Goal: Information Seeking & Learning: Learn about a topic

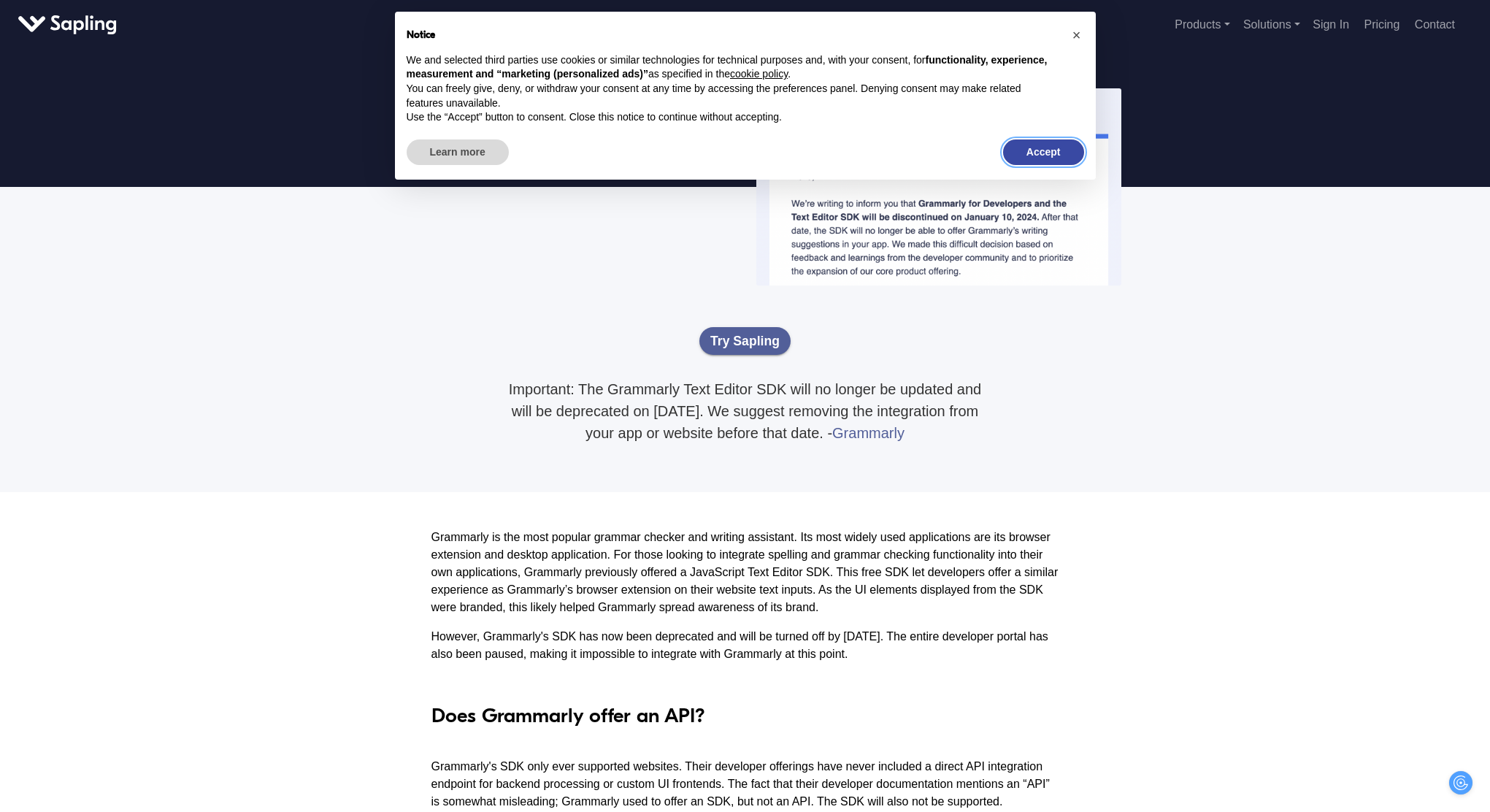
click at [1043, 146] on button "Accept" at bounding box center [1043, 152] width 81 height 26
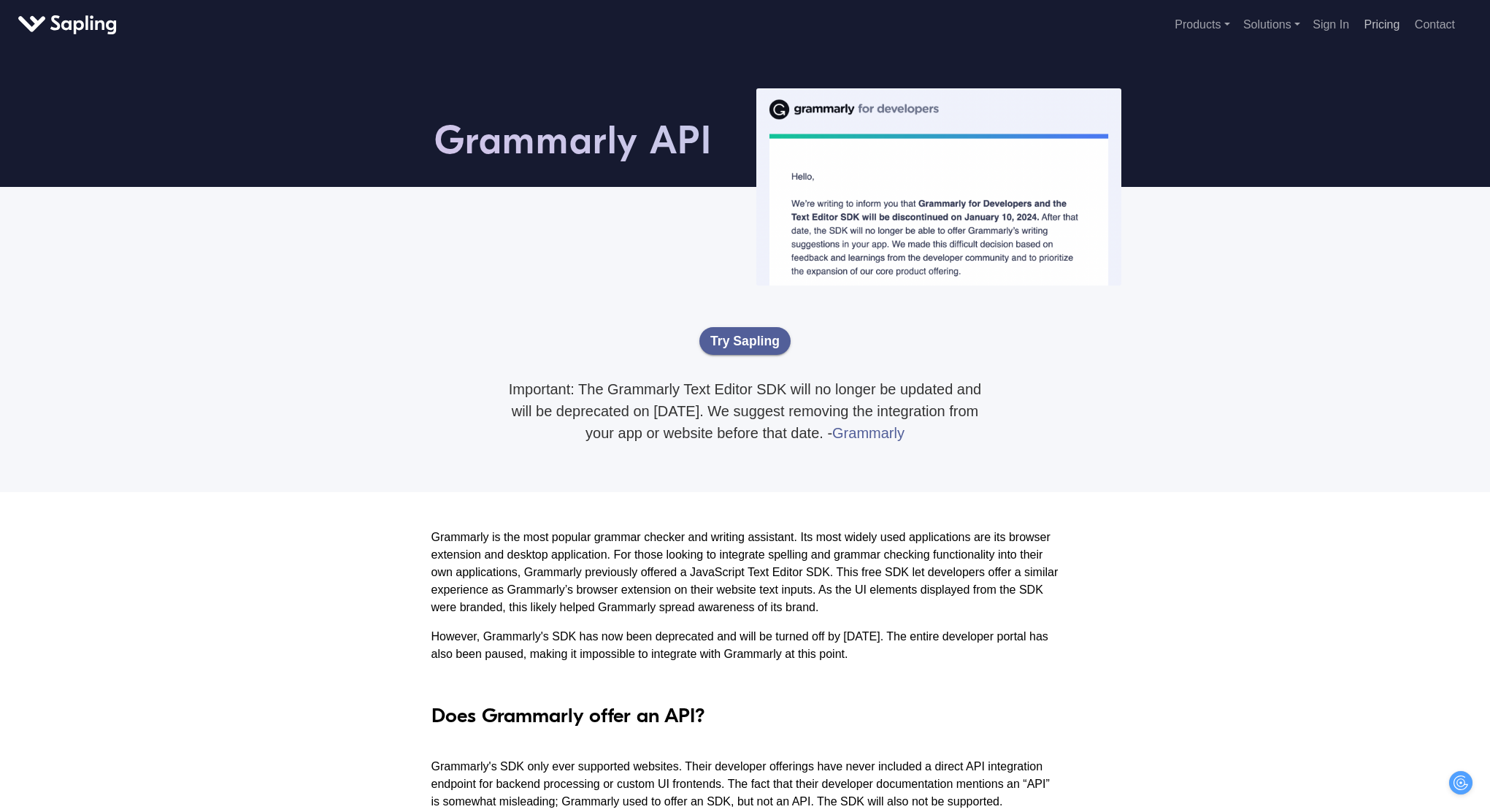
click at [1373, 29] on link "Pricing" at bounding box center [1382, 24] width 48 height 24
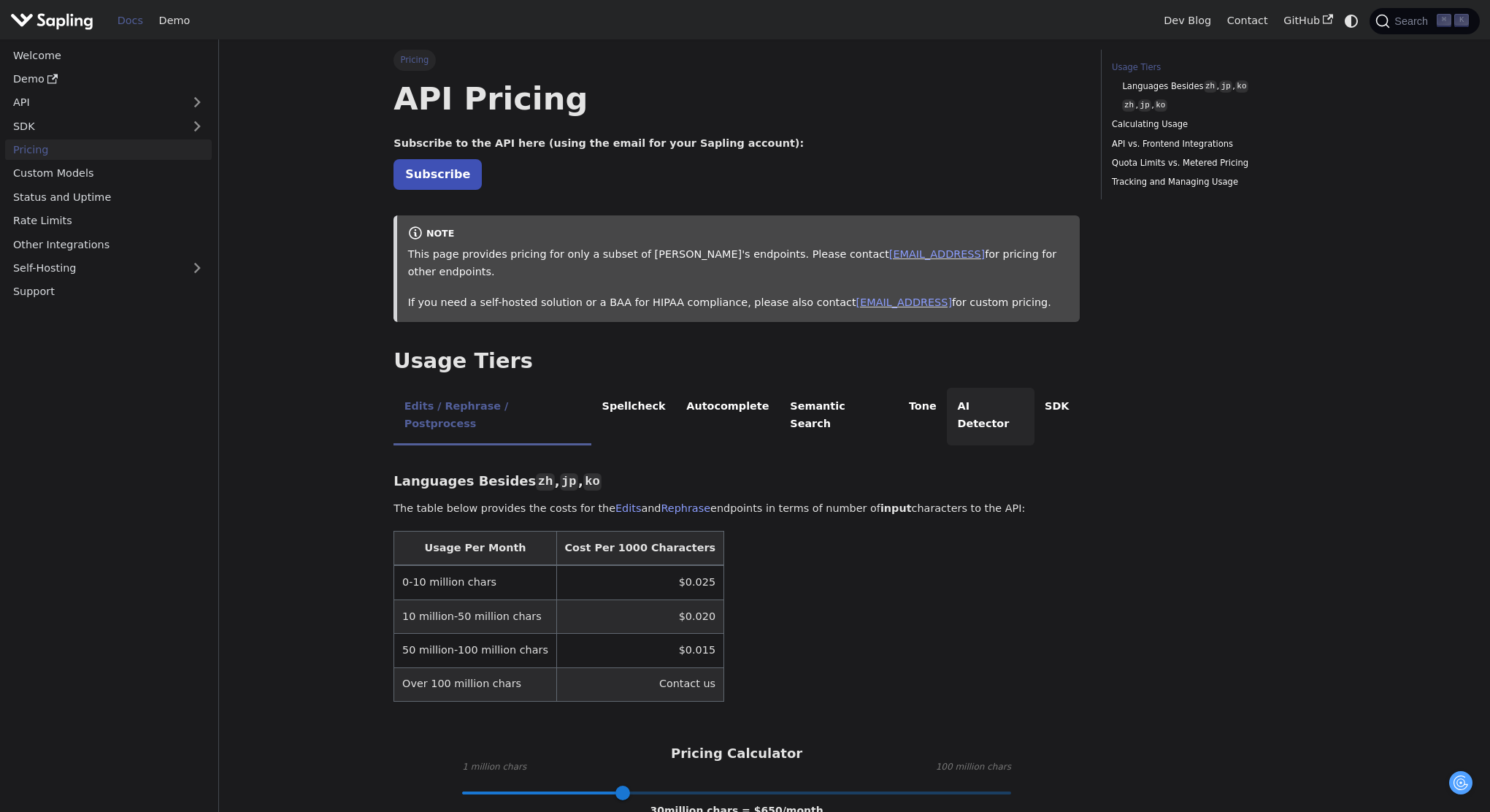
click at [947, 395] on li "AI Detector" at bounding box center [991, 416] width 87 height 57
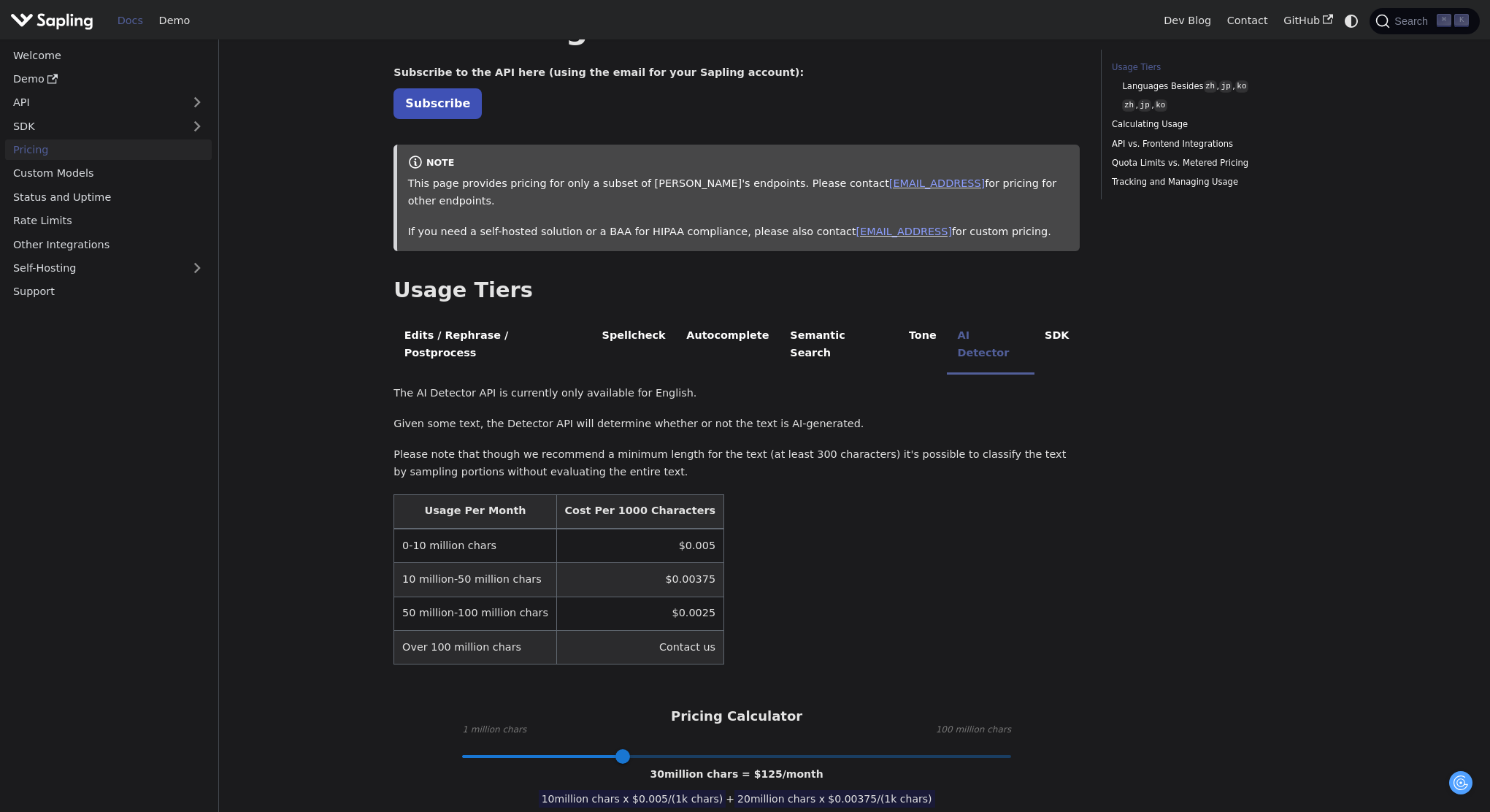
scroll to position [86, 0]
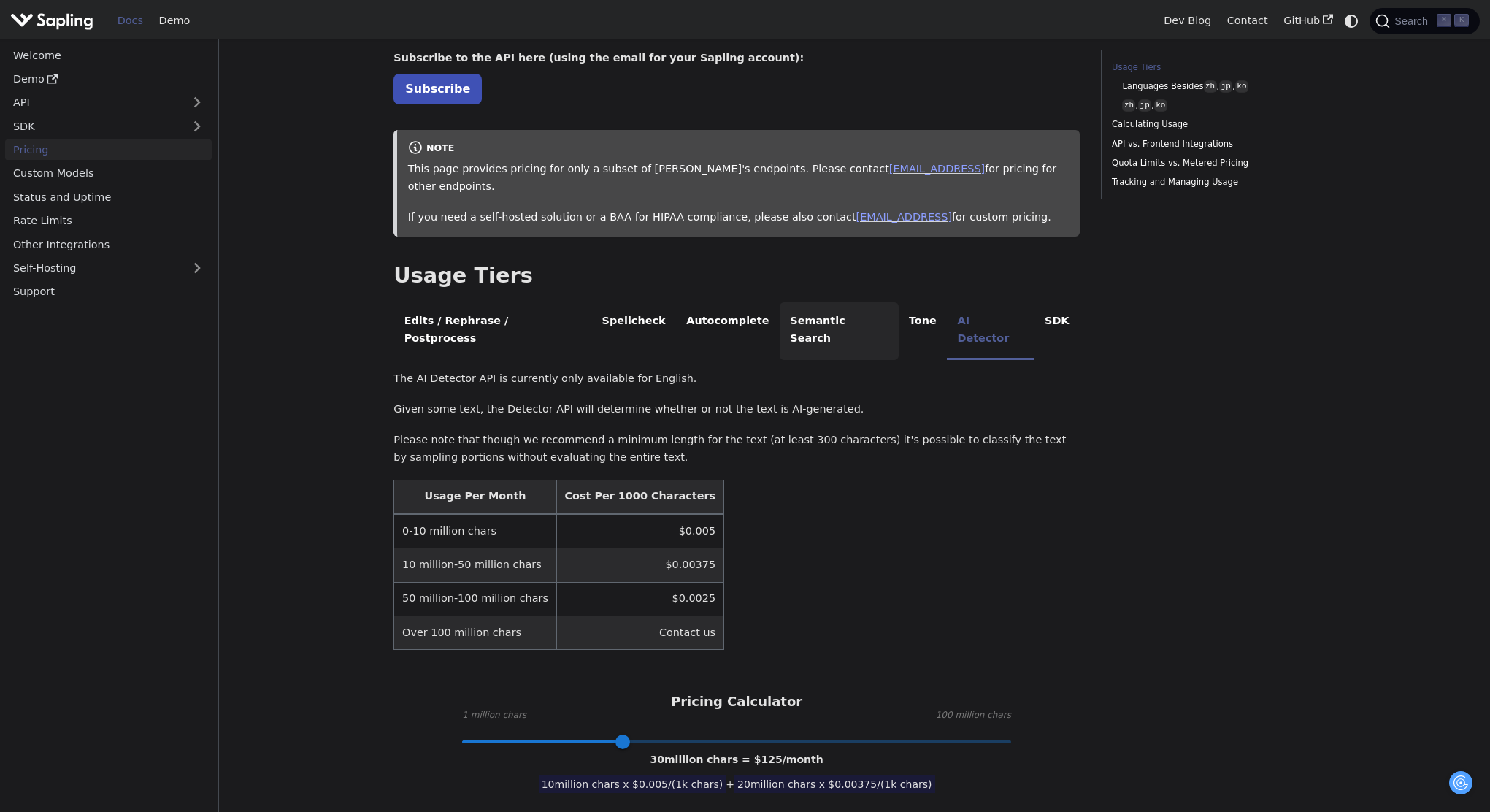
click at [785, 304] on li "Semantic Search" at bounding box center [839, 331] width 119 height 57
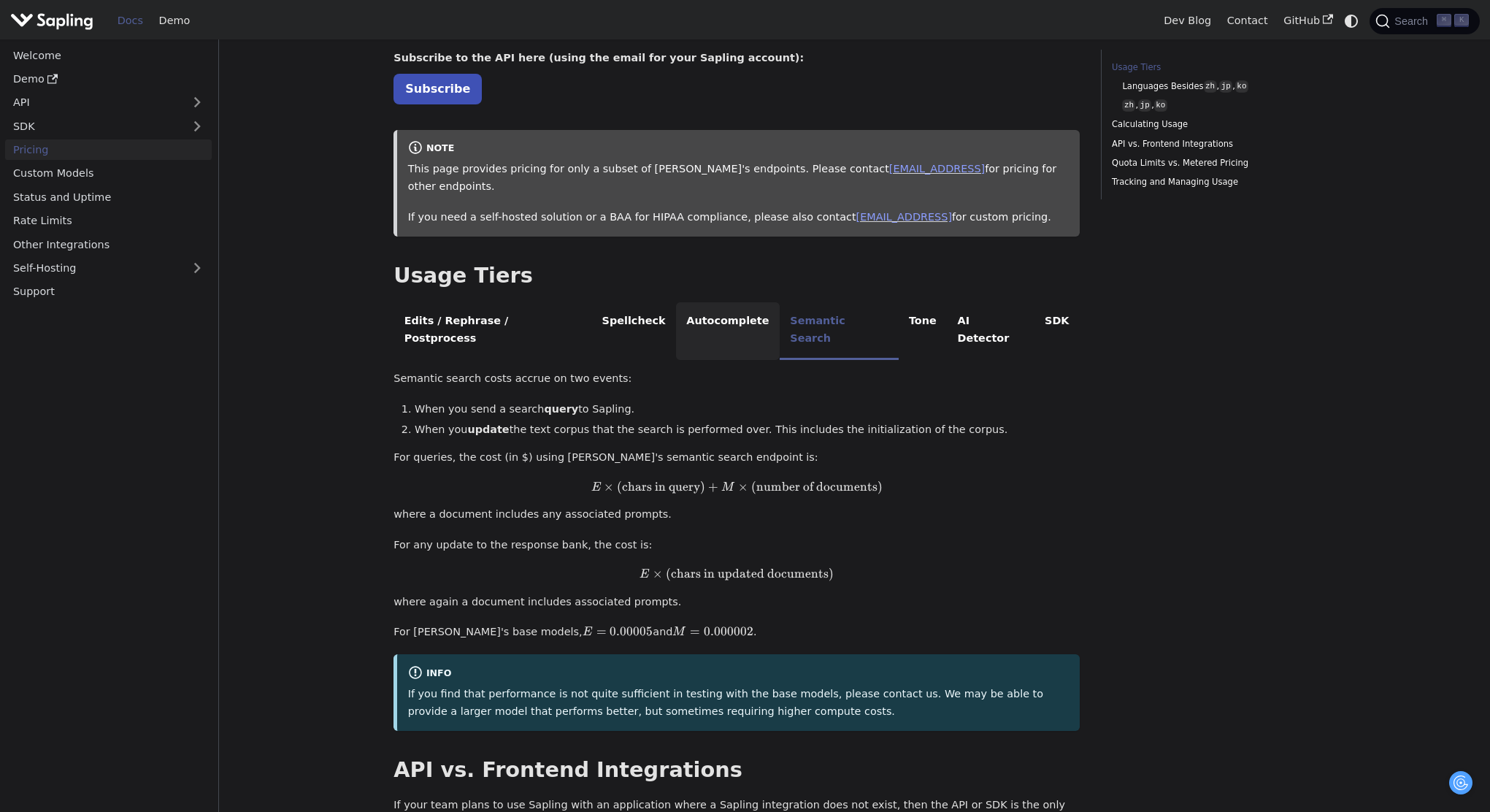
click at [694, 304] on li "Autocomplete" at bounding box center [728, 331] width 104 height 57
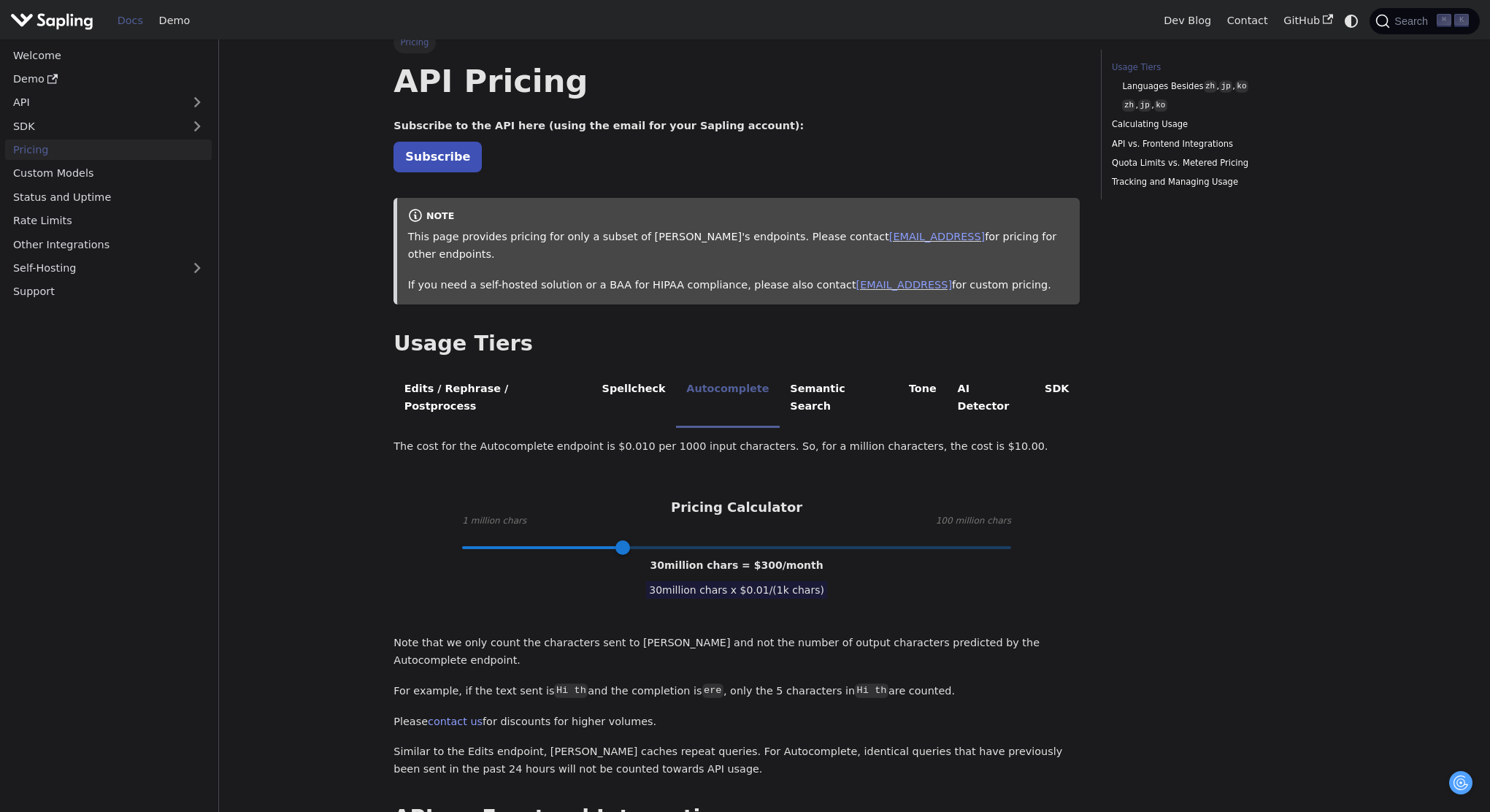
scroll to position [5, 0]
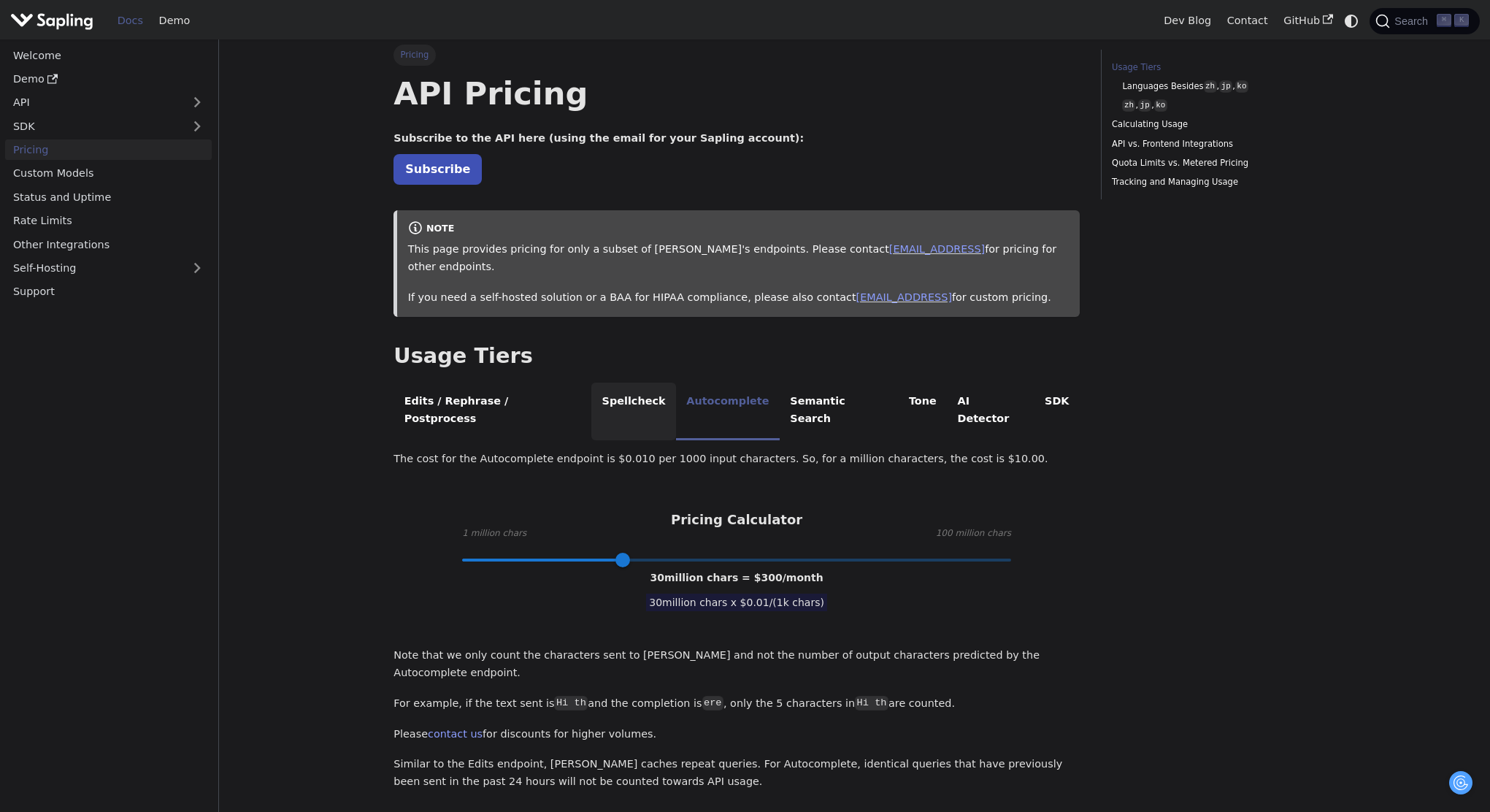
click at [612, 391] on li "Spellcheck" at bounding box center [633, 411] width 85 height 57
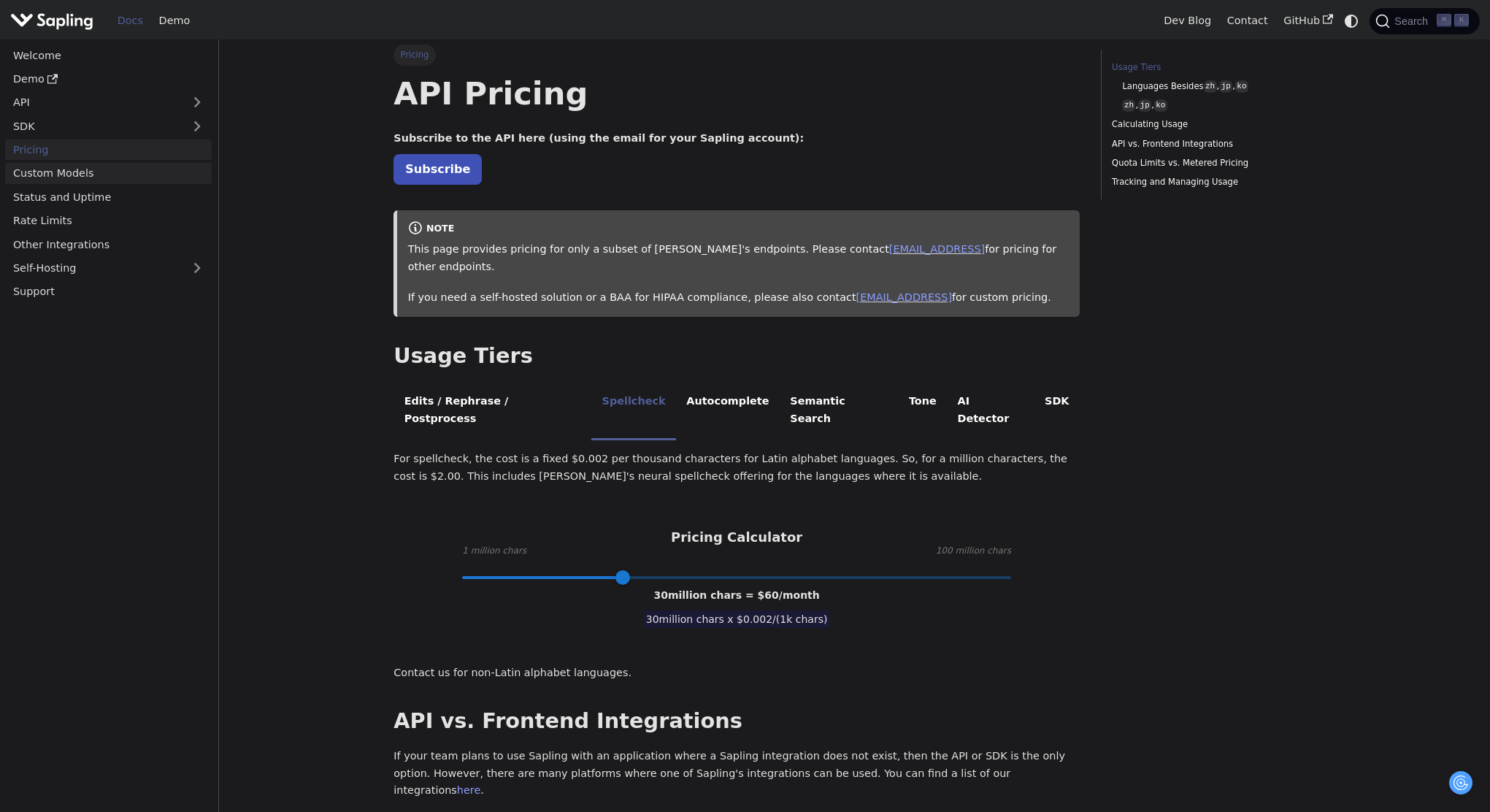
click at [45, 170] on link "Custom Models" at bounding box center [108, 173] width 206 height 21
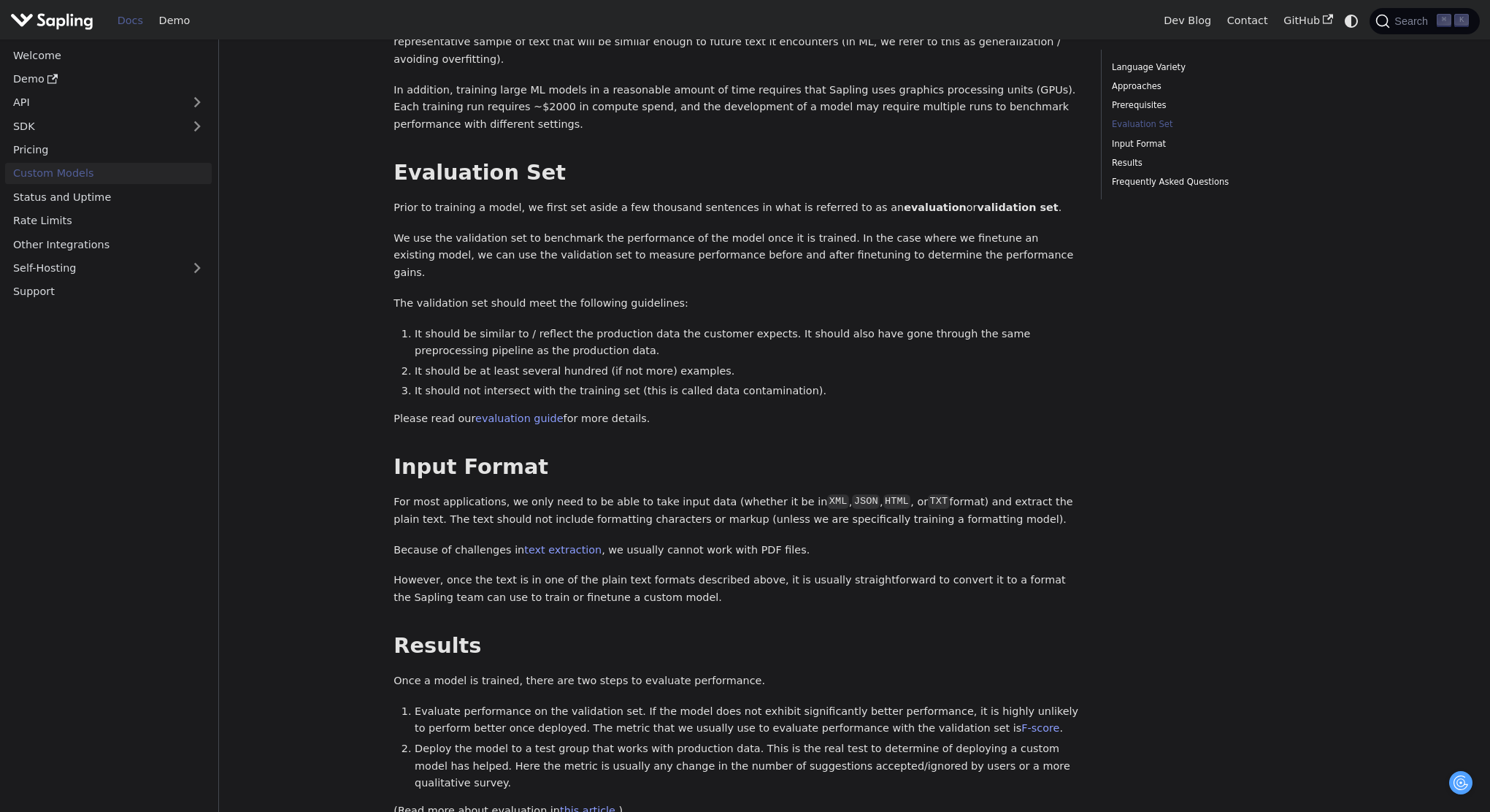
scroll to position [896, 0]
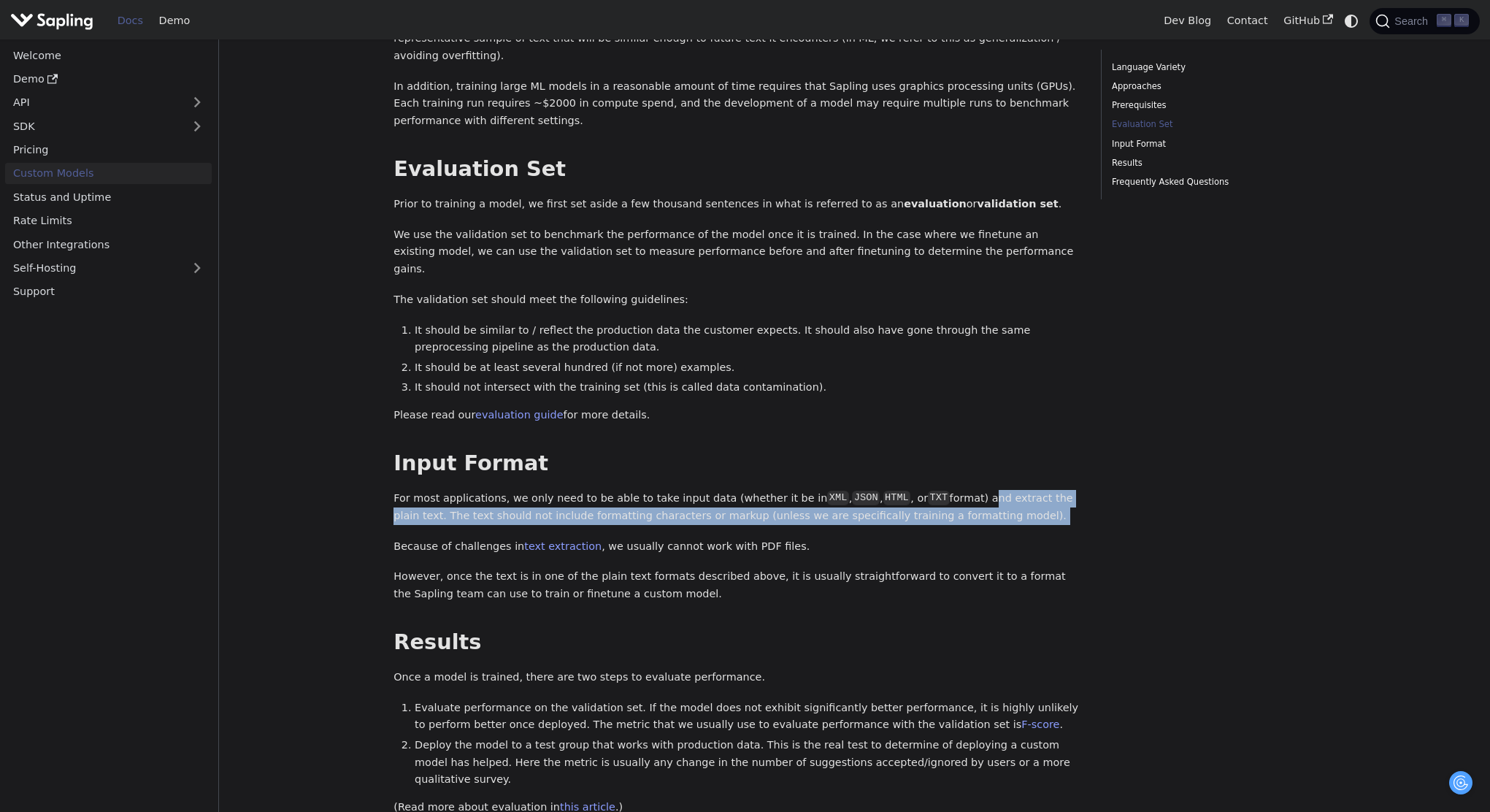
drag, startPoint x: 961, startPoint y: 461, endPoint x: 985, endPoint y: 496, distance: 42.4
click at [985, 496] on div "Custom Models Language Variety ​ Just as different regions of the world use dif…" at bounding box center [736, 174] width 686 height 1984
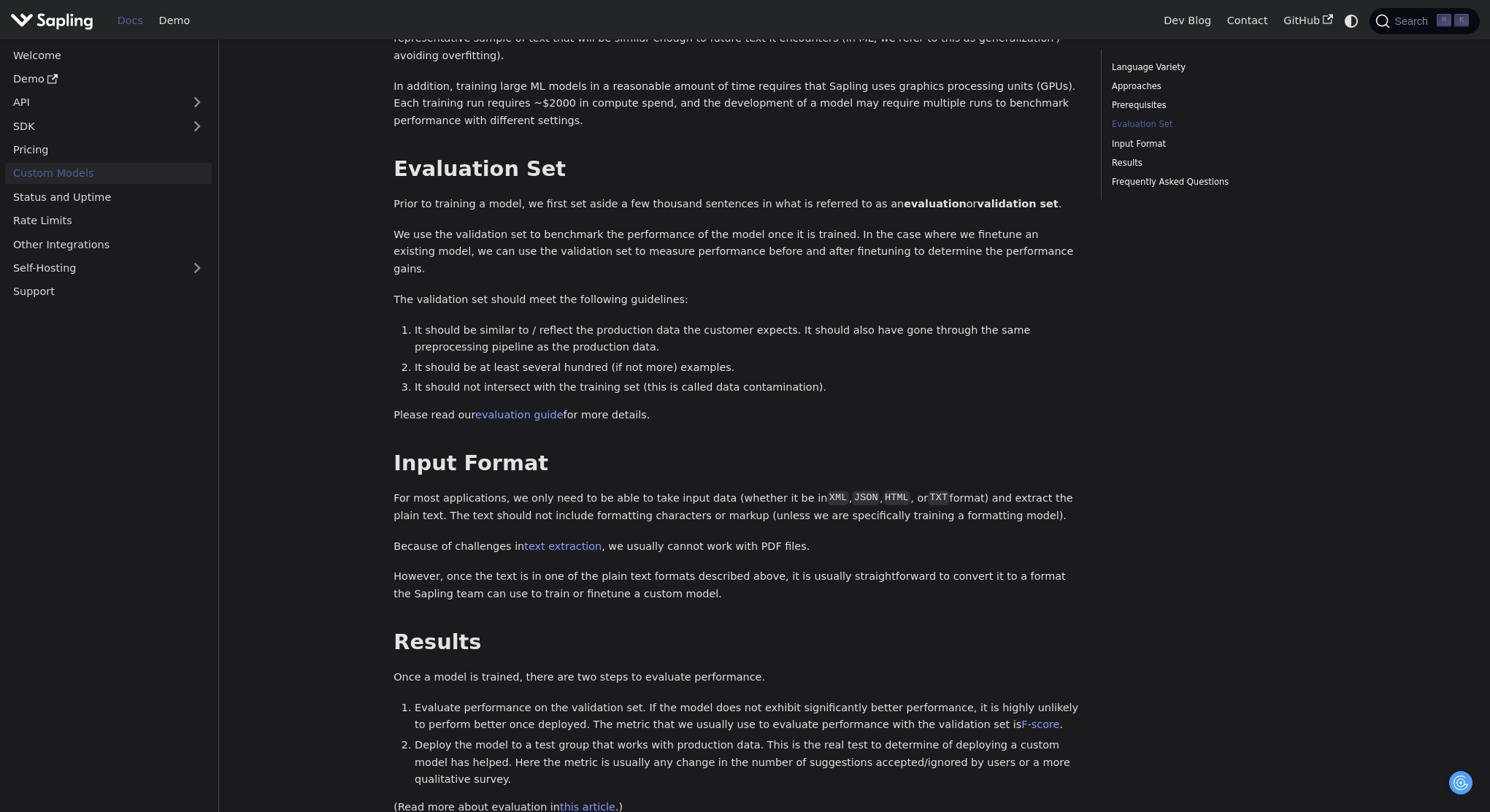
click at [963, 538] on p "Because of challenges in text extraction , we usually cannot work with PDF file…" at bounding box center [736, 547] width 686 height 18
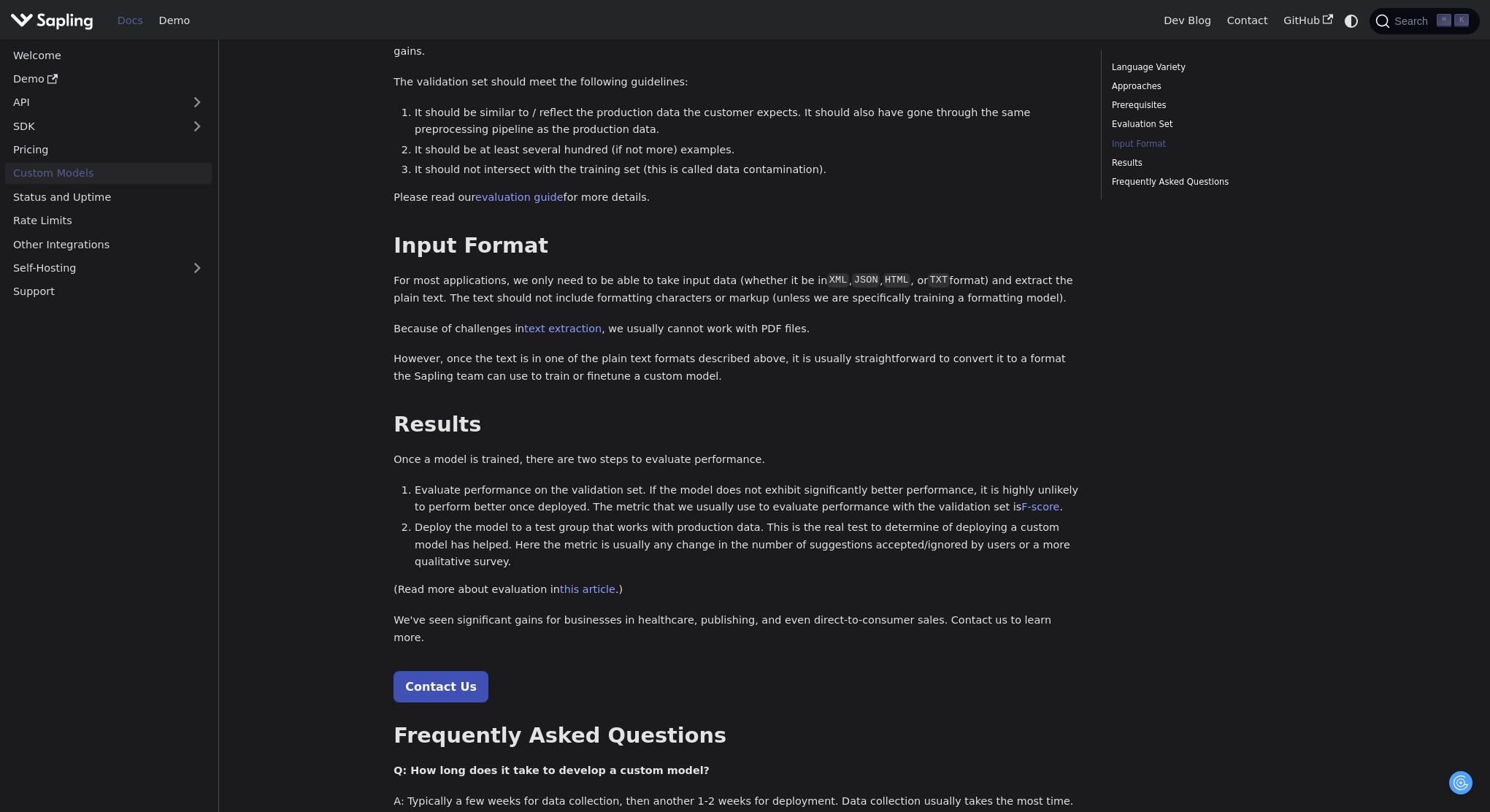
scroll to position [1142, 0]
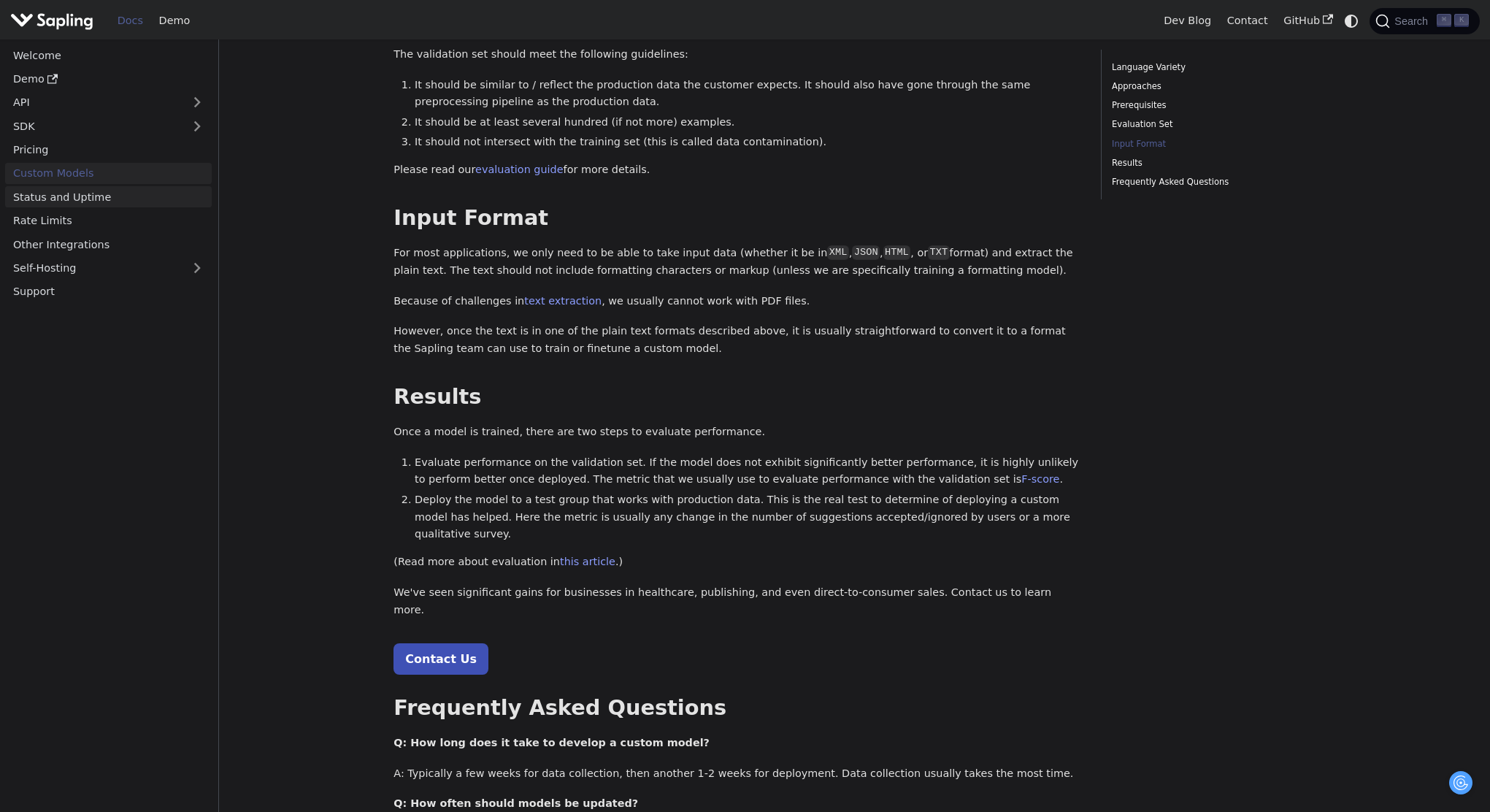
click at [80, 197] on link "Status and Uptime" at bounding box center [108, 197] width 206 height 21
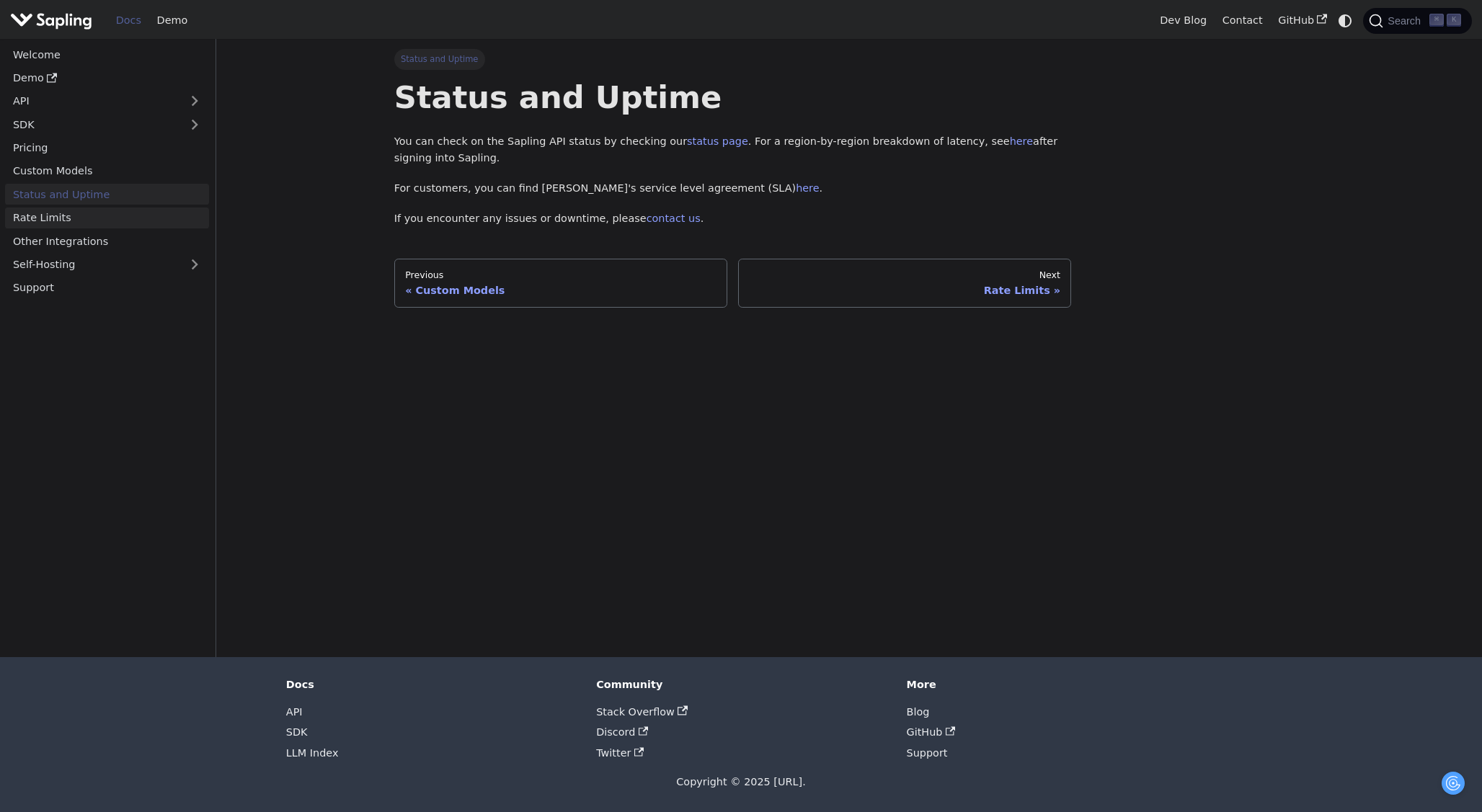
click at [37, 215] on link "Rate Limits" at bounding box center [106, 218] width 204 height 21
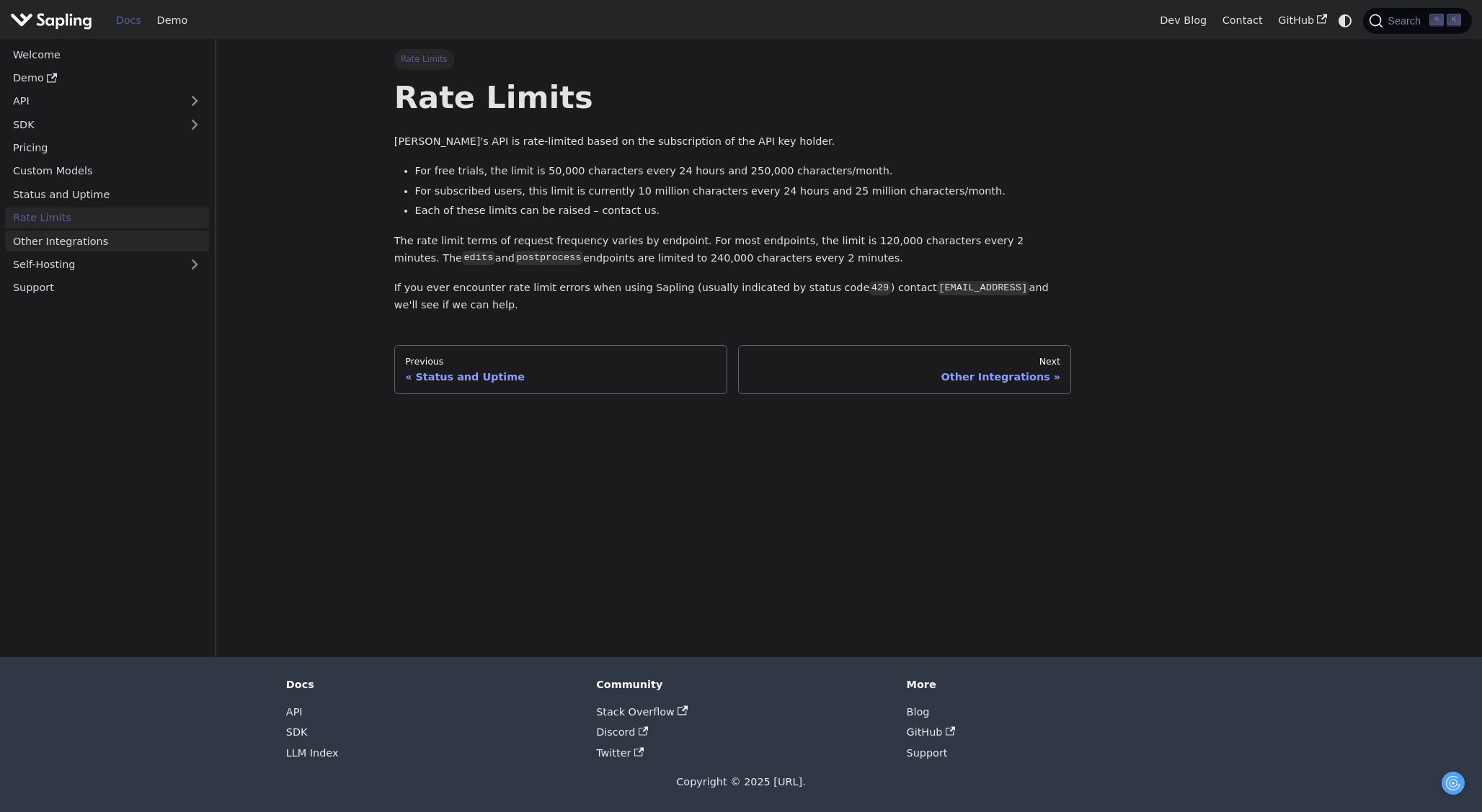
click at [50, 242] on link "Other Integrations" at bounding box center [106, 241] width 204 height 21
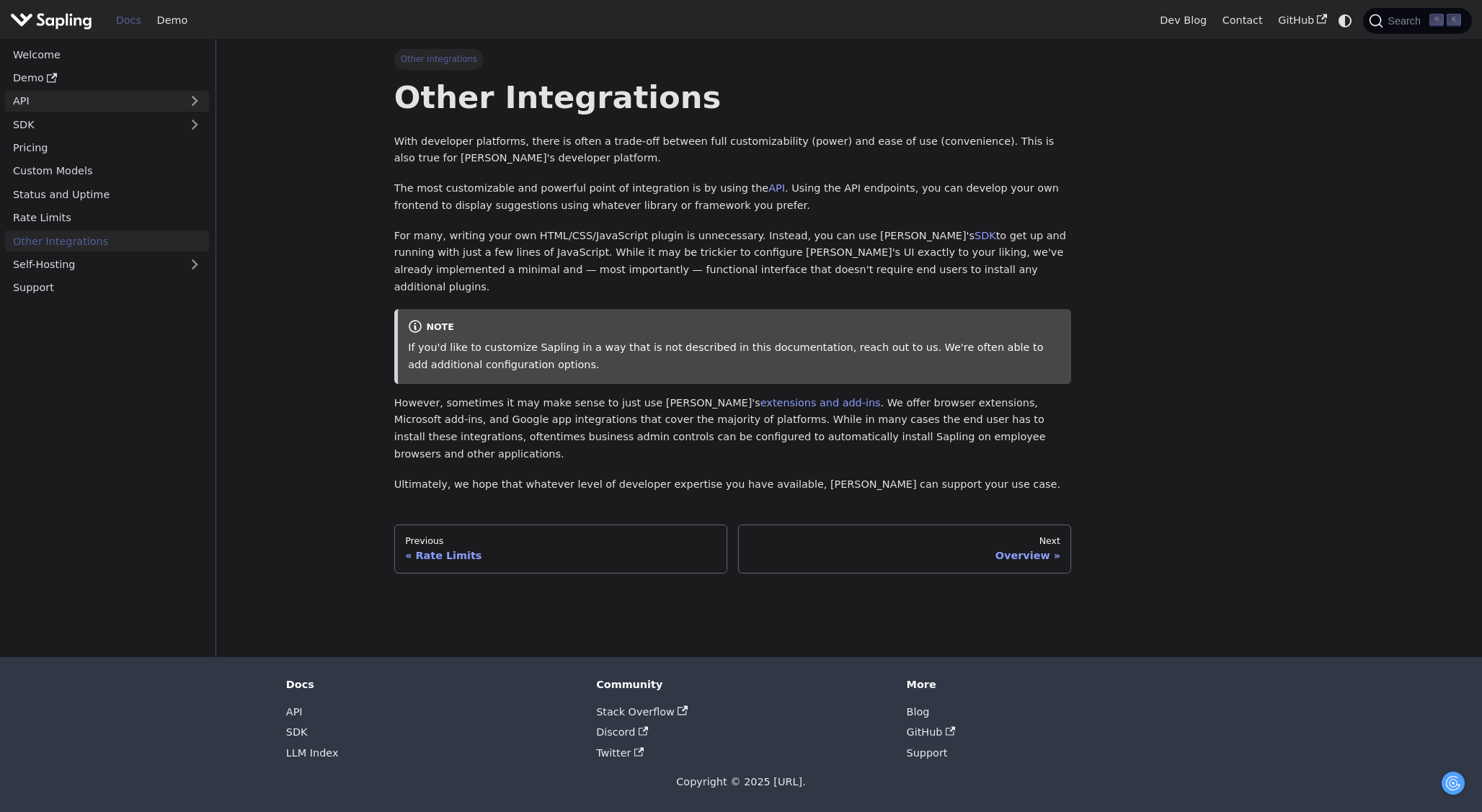
click at [35, 101] on link "API" at bounding box center [92, 101] width 175 height 21
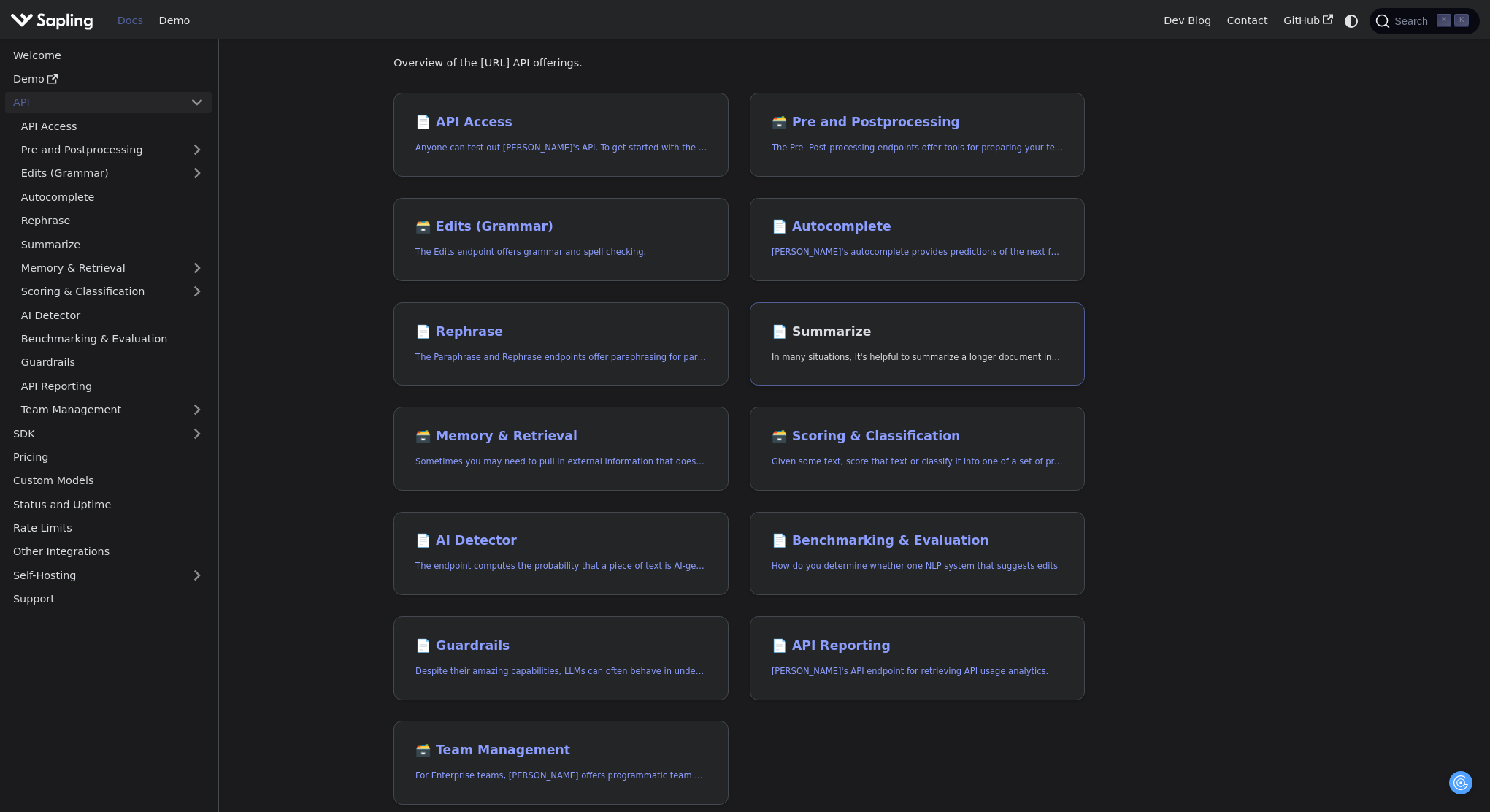
scroll to position [90, 0]
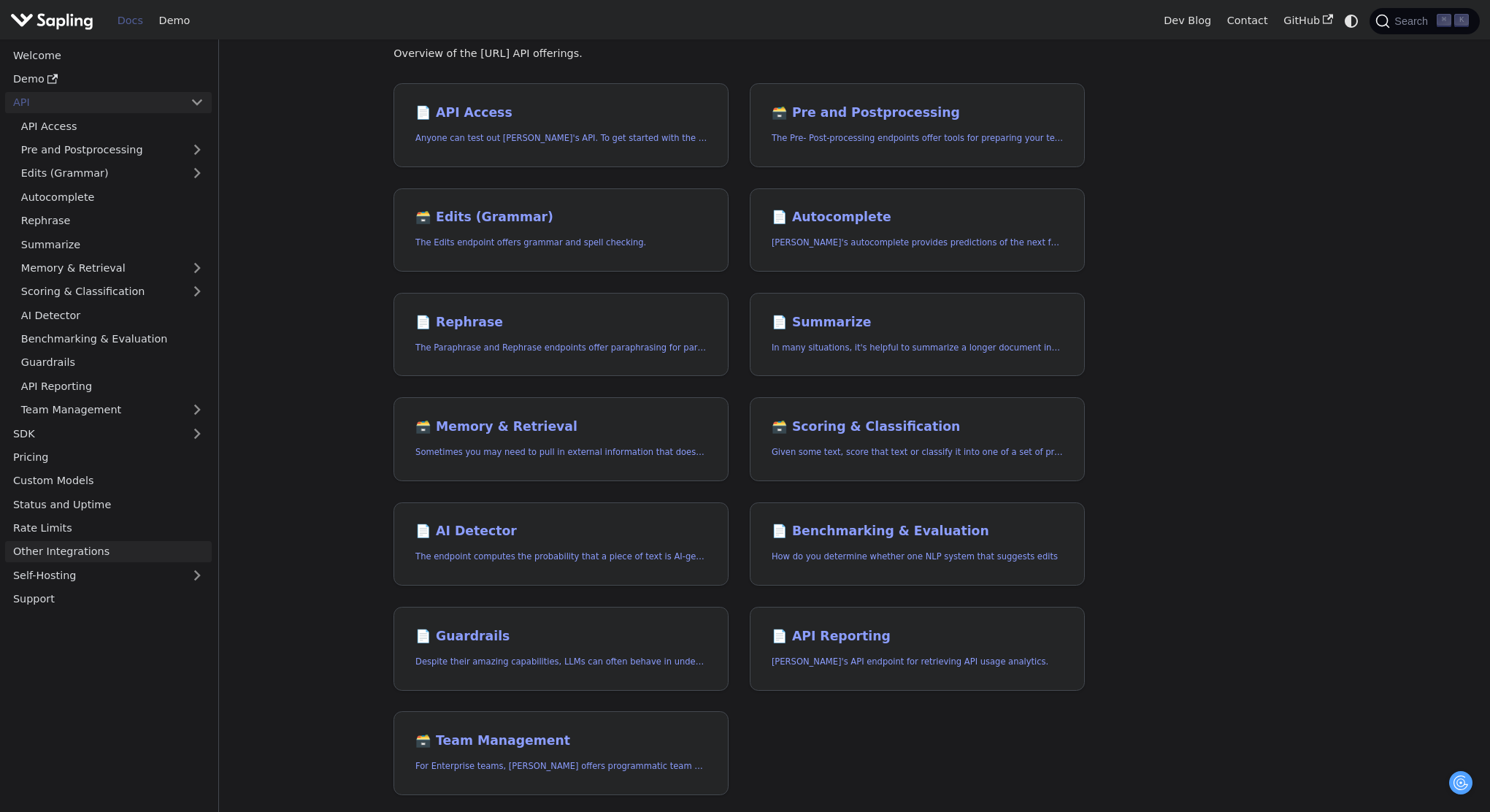
click at [69, 553] on link "Other Integrations" at bounding box center [108, 552] width 206 height 21
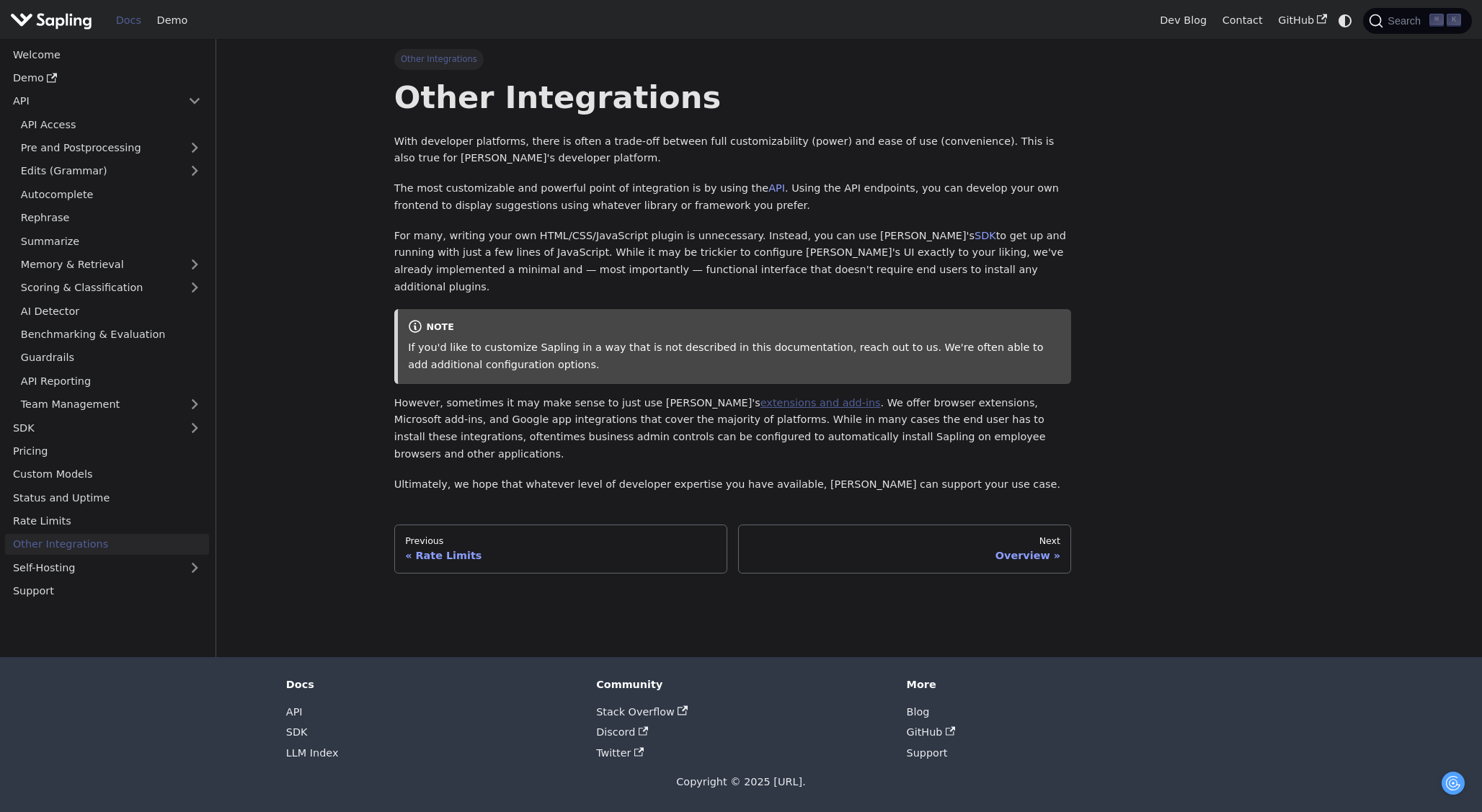
click at [760, 397] on link "extensions and add-ins" at bounding box center [820, 402] width 121 height 11
